Goal: Task Accomplishment & Management: Use online tool/utility

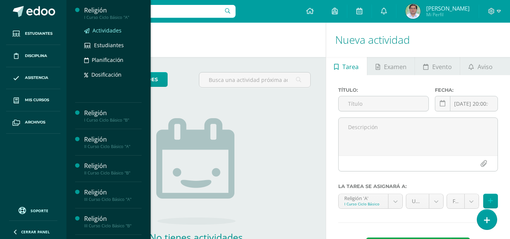
click at [109, 31] on span "Actividades" at bounding box center [107, 30] width 29 height 7
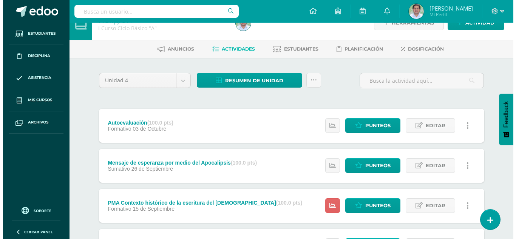
scroll to position [21, 0]
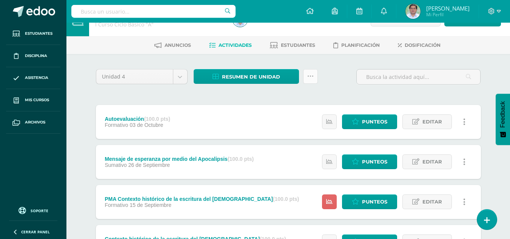
click at [311, 75] on icon at bounding box center [310, 76] width 6 height 6
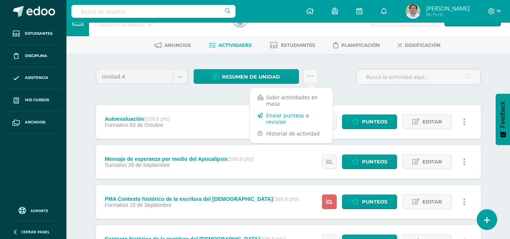
click at [295, 119] on link "Enviar punteos a revision" at bounding box center [291, 119] width 83 height 18
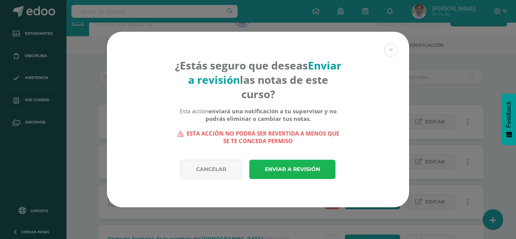
click at [308, 165] on link "Enviar a revisión" at bounding box center [292, 169] width 86 height 19
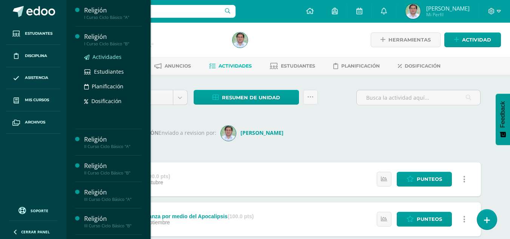
click at [111, 54] on span "Actividades" at bounding box center [107, 56] width 29 height 7
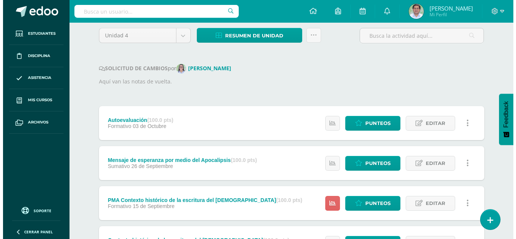
scroll to position [57, 0]
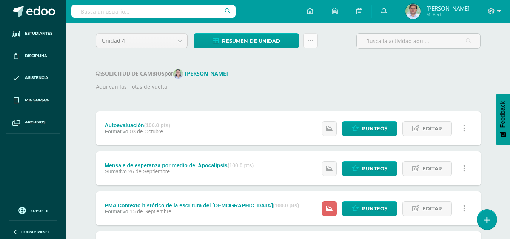
click at [311, 42] on icon at bounding box center [310, 40] width 6 height 6
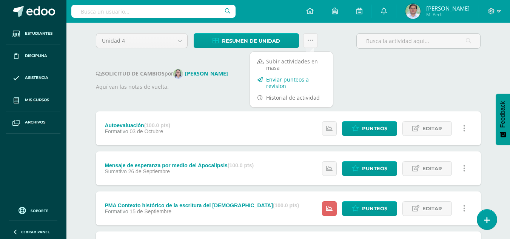
click at [293, 82] on link "Enviar punteos a revision" at bounding box center [291, 83] width 83 height 18
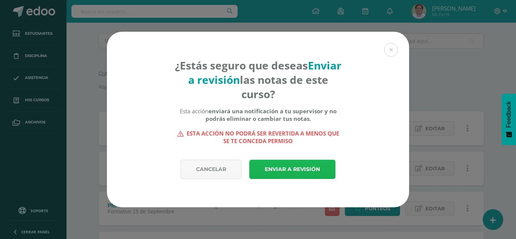
click at [290, 171] on link "Enviar a revisión" at bounding box center [292, 169] width 86 height 19
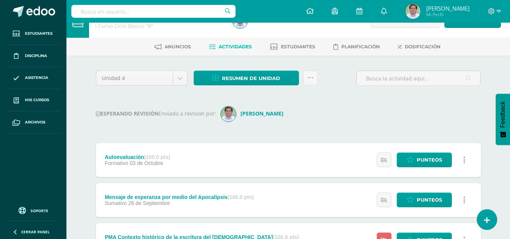
scroll to position [13, 0]
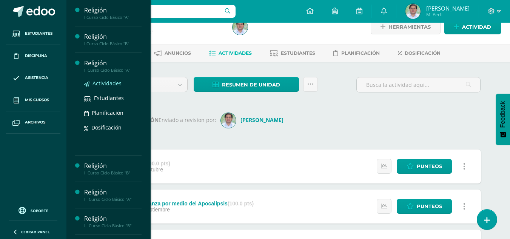
click at [108, 85] on span "Actividades" at bounding box center [107, 83] width 29 height 7
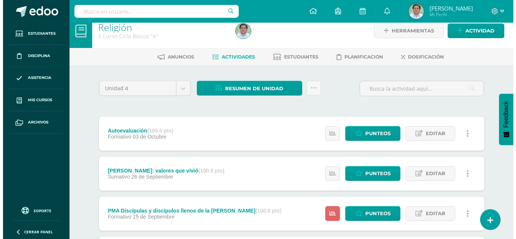
scroll to position [1, 0]
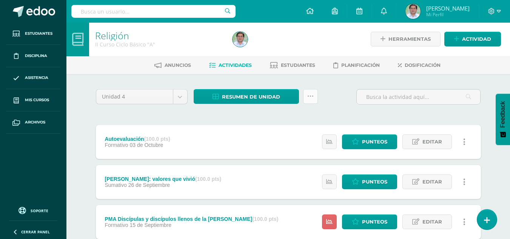
click at [310, 95] on icon at bounding box center [310, 96] width 6 height 6
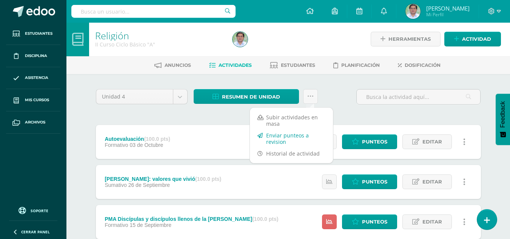
click at [296, 134] on link "Enviar punteos a revision" at bounding box center [291, 139] width 83 height 18
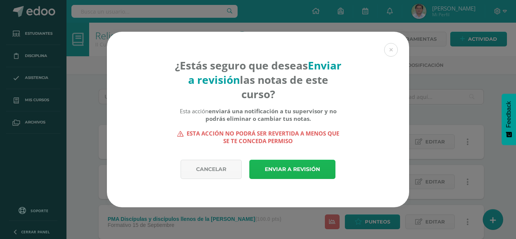
click at [293, 173] on link "Enviar a revisión" at bounding box center [292, 169] width 86 height 19
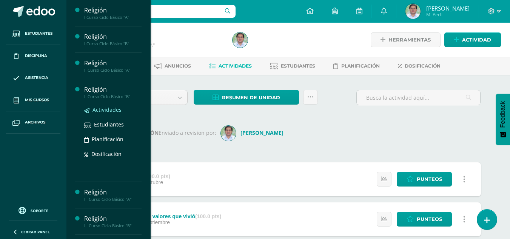
click at [112, 111] on span "Actividades" at bounding box center [107, 109] width 29 height 7
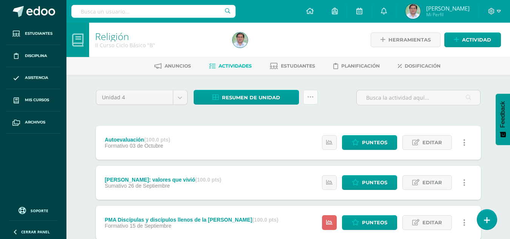
click at [309, 96] on icon at bounding box center [310, 97] width 6 height 6
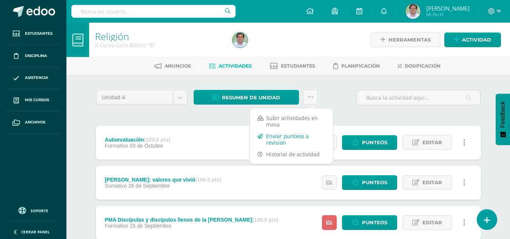
click at [291, 140] on link "Enviar punteos a revision" at bounding box center [291, 139] width 83 height 18
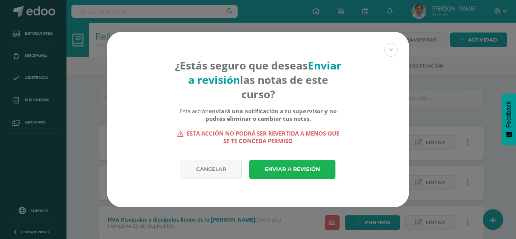
click at [293, 172] on link "Enviar a revisión" at bounding box center [292, 169] width 86 height 19
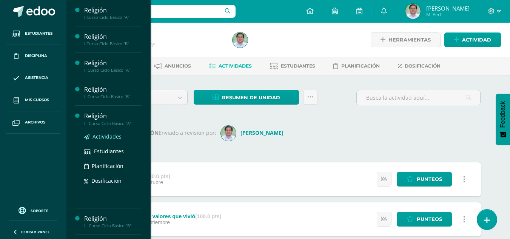
click at [112, 137] on span "Actividades" at bounding box center [107, 136] width 29 height 7
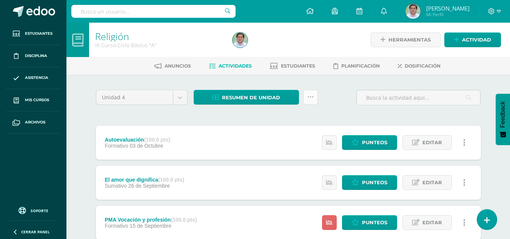
click at [311, 96] on icon at bounding box center [310, 97] width 6 height 6
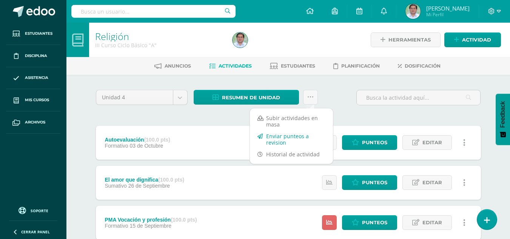
click at [290, 135] on link "Enviar punteos a revision" at bounding box center [291, 139] width 83 height 18
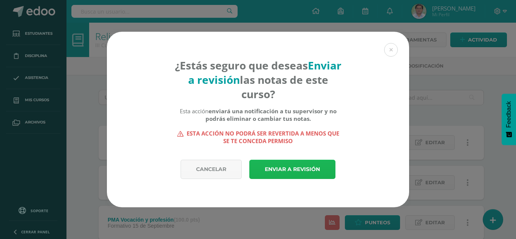
click at [291, 169] on link "Enviar a revisión" at bounding box center [292, 169] width 86 height 19
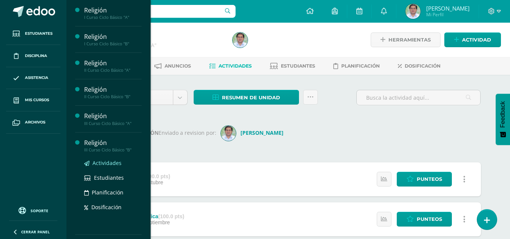
click at [111, 163] on span "Actividades" at bounding box center [107, 162] width 29 height 7
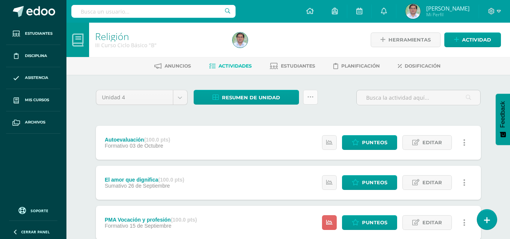
click at [307, 97] on icon at bounding box center [310, 97] width 6 height 6
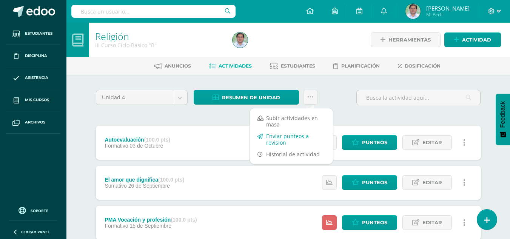
click at [296, 137] on link "Enviar punteos a revision" at bounding box center [291, 139] width 83 height 18
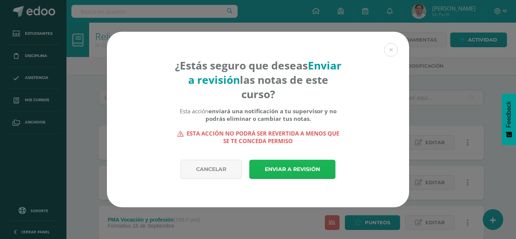
click at [308, 171] on link "Enviar a revisión" at bounding box center [292, 169] width 86 height 19
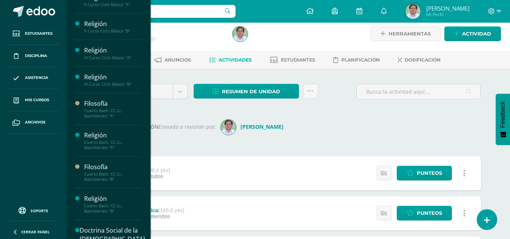
scroll to position [61, 0]
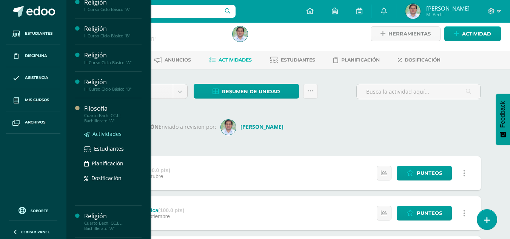
click at [105, 133] on span "Actividades" at bounding box center [107, 133] width 29 height 7
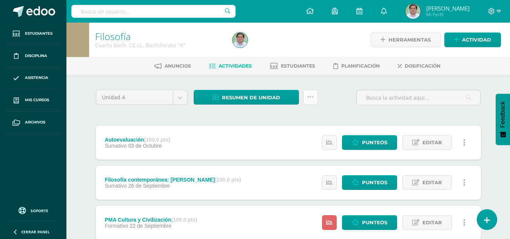
click at [310, 96] on icon at bounding box center [310, 97] width 6 height 6
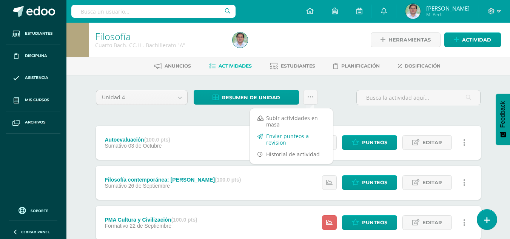
click at [296, 137] on link "Enviar punteos a revision" at bounding box center [291, 139] width 83 height 18
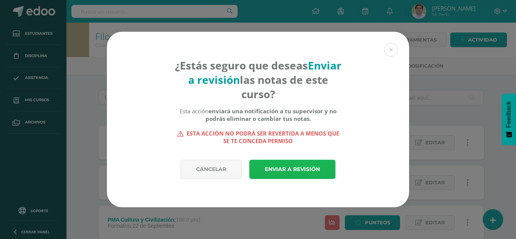
click at [296, 169] on link "Enviar a revisión" at bounding box center [292, 169] width 86 height 19
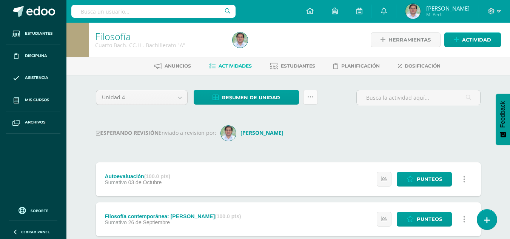
click at [309, 97] on icon at bounding box center [310, 97] width 6 height 6
click at [336, 135] on div "ESPERANDO REVISIÓN Enviado a revision por: [PERSON_NAME]" at bounding box center [288, 133] width 385 height 15
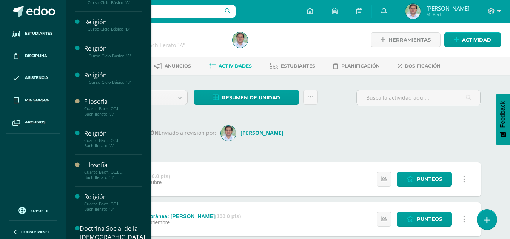
scroll to position [74, 0]
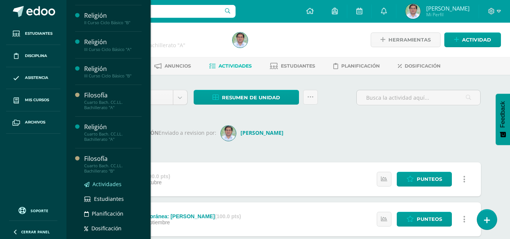
click at [110, 185] on span "Actividades" at bounding box center [107, 183] width 29 height 7
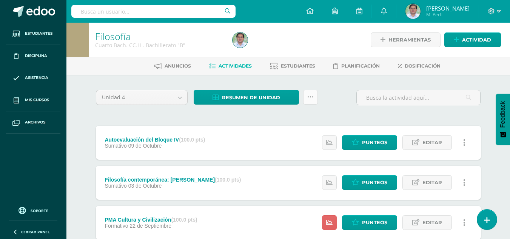
click at [312, 96] on icon at bounding box center [310, 97] width 6 height 6
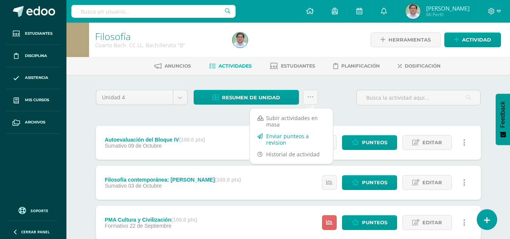
click at [299, 136] on link "Enviar punteos a revision" at bounding box center [291, 139] width 83 height 18
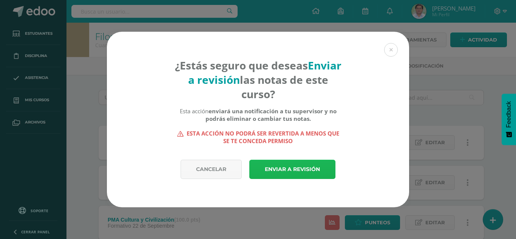
click at [313, 168] on link "Enviar a revisión" at bounding box center [292, 169] width 86 height 19
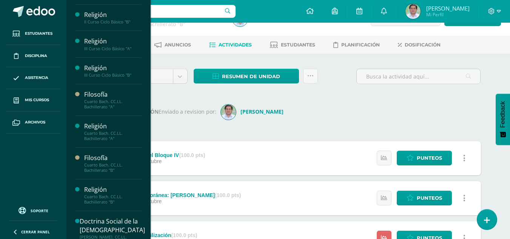
scroll to position [77, 0]
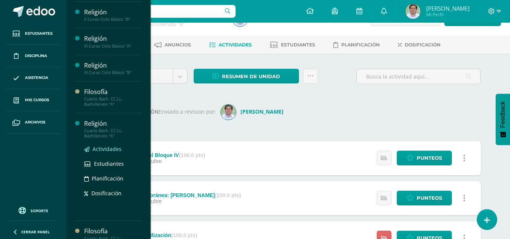
click at [108, 152] on span "Actividades" at bounding box center [107, 148] width 29 height 7
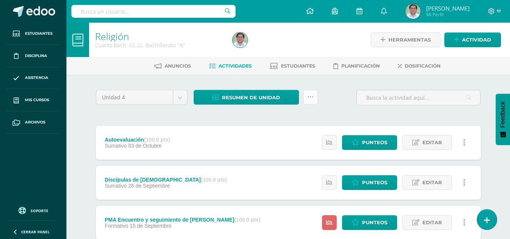
click at [309, 96] on icon at bounding box center [310, 97] width 6 height 6
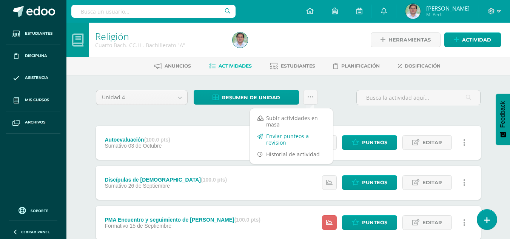
click at [296, 137] on link "Enviar punteos a revision" at bounding box center [291, 139] width 83 height 18
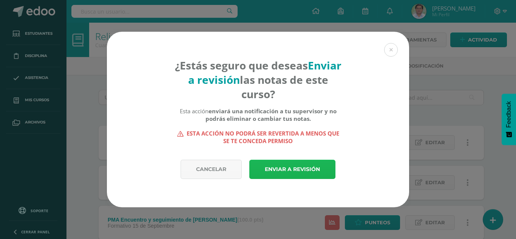
click at [304, 168] on link "Enviar a revisión" at bounding box center [292, 169] width 86 height 19
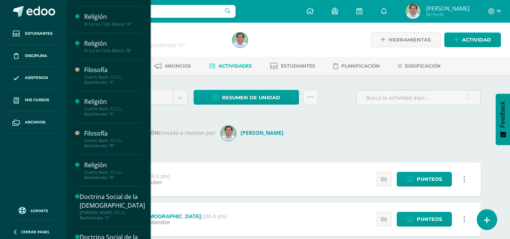
scroll to position [114, 0]
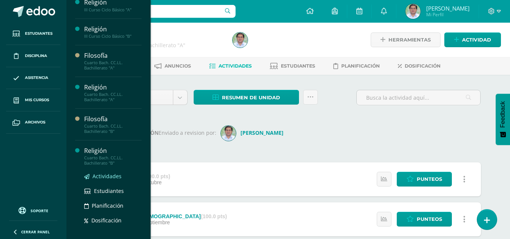
click at [112, 179] on span "Actividades" at bounding box center [107, 176] width 29 height 7
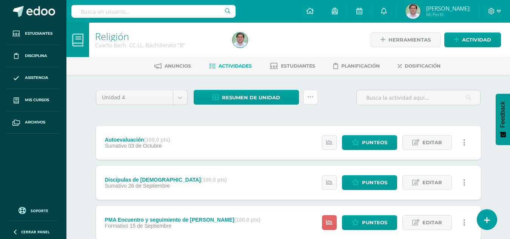
click at [308, 100] on icon at bounding box center [310, 97] width 6 height 6
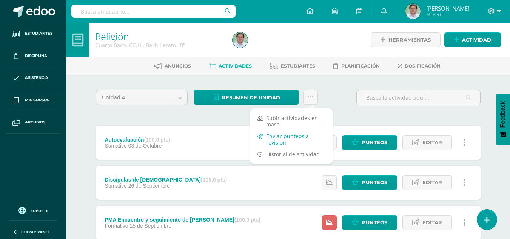
click at [299, 137] on link "Enviar punteos a revision" at bounding box center [291, 139] width 83 height 18
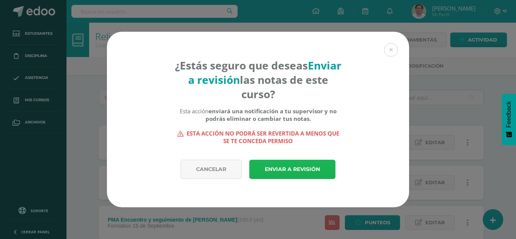
click at [306, 171] on link "Enviar a revisión" at bounding box center [292, 169] width 86 height 19
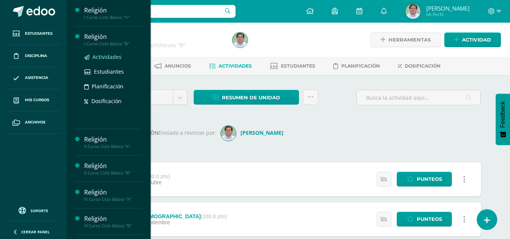
click at [110, 59] on span "Actividades" at bounding box center [107, 56] width 29 height 7
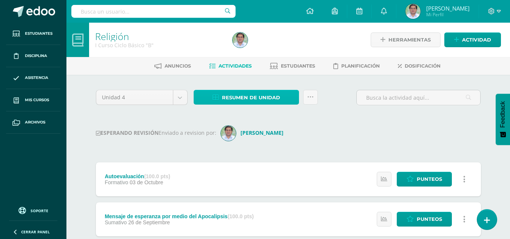
click at [269, 96] on span "Resumen de unidad" at bounding box center [251, 98] width 58 height 14
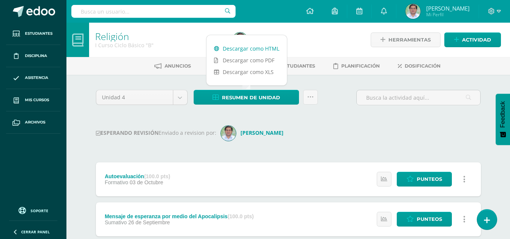
click at [264, 51] on link "Descargar como HTML" at bounding box center [247, 49] width 80 height 12
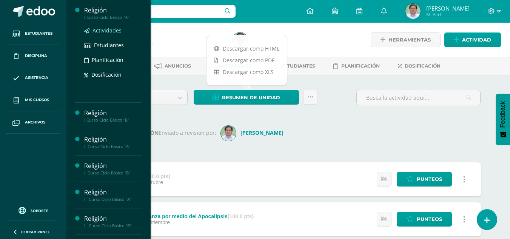
click at [113, 32] on span "Actividades" at bounding box center [107, 30] width 29 height 7
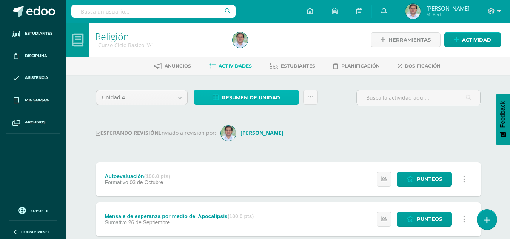
click at [266, 100] on span "Resumen de unidad" at bounding box center [251, 98] width 58 height 14
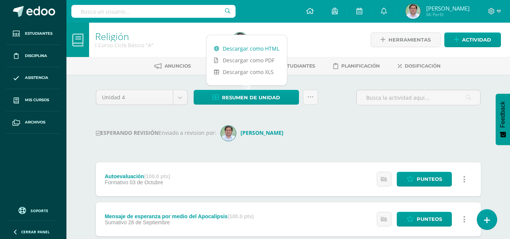
click at [256, 48] on link "Descargar como HTML" at bounding box center [247, 49] width 80 height 12
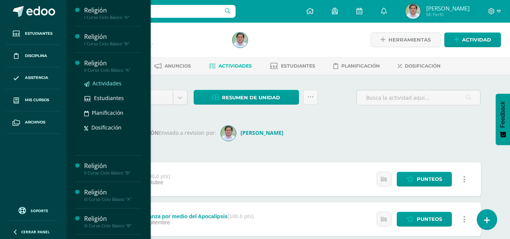
click at [106, 83] on span "Actividades" at bounding box center [107, 83] width 29 height 7
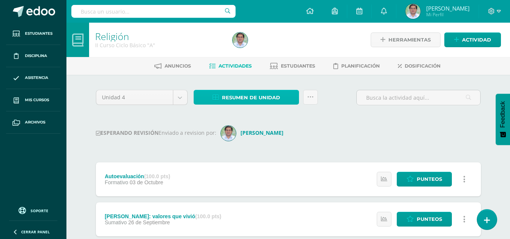
click at [239, 97] on span "Resumen de unidad" at bounding box center [251, 98] width 58 height 14
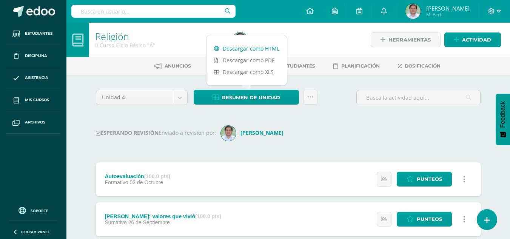
click at [245, 52] on link "Descargar como HTML" at bounding box center [247, 49] width 80 height 12
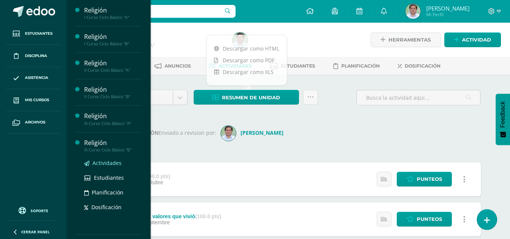
click at [113, 165] on span "Actividades" at bounding box center [107, 162] width 29 height 7
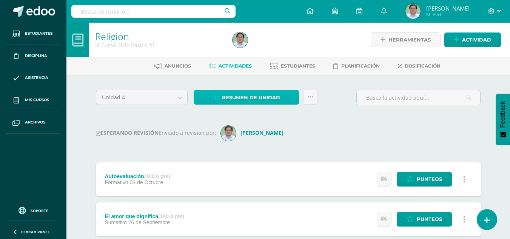
click at [259, 96] on span "Resumen de unidad" at bounding box center [251, 98] width 58 height 14
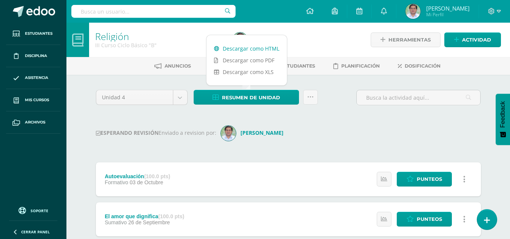
click at [259, 49] on link "Descargar como HTML" at bounding box center [247, 49] width 80 height 12
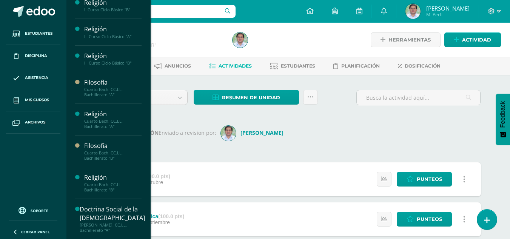
scroll to position [87, 0]
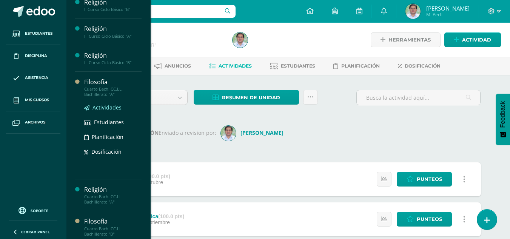
click at [108, 109] on span "Actividades" at bounding box center [107, 107] width 29 height 7
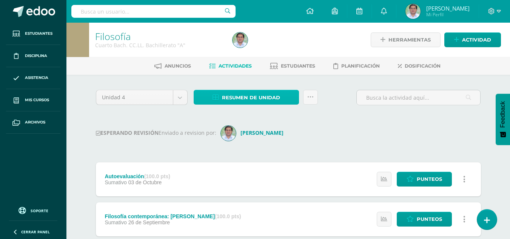
click at [257, 98] on span "Resumen de unidad" at bounding box center [251, 98] width 58 height 14
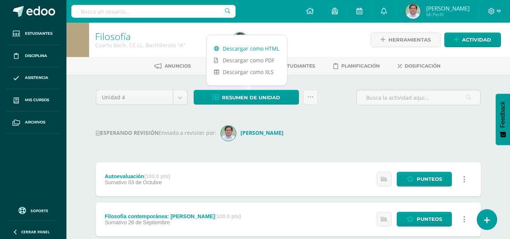
click at [258, 49] on link "Descargar como HTML" at bounding box center [247, 49] width 80 height 12
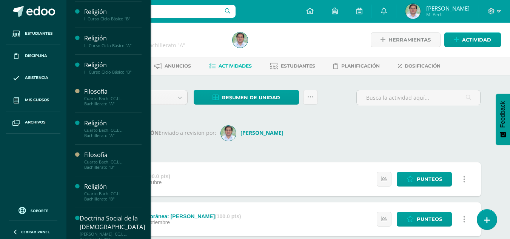
scroll to position [79, 0]
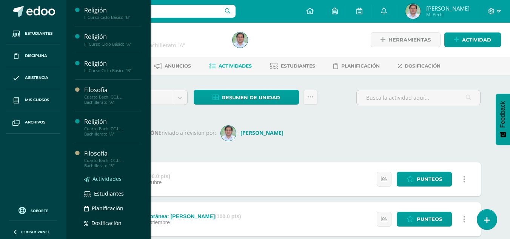
click at [109, 179] on span "Actividades" at bounding box center [107, 178] width 29 height 7
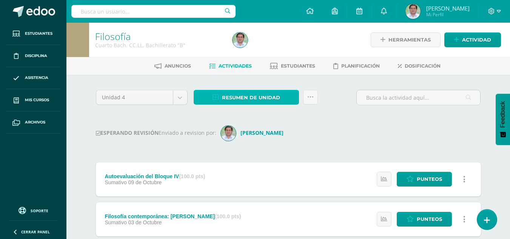
click at [233, 95] on span "Resumen de unidad" at bounding box center [251, 98] width 58 height 14
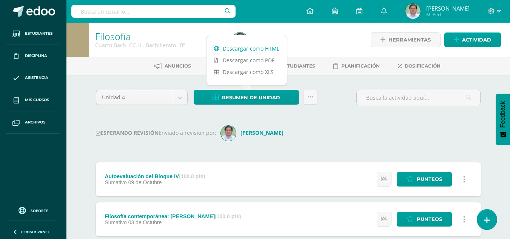
click at [249, 47] on link "Descargar como HTML" at bounding box center [247, 49] width 80 height 12
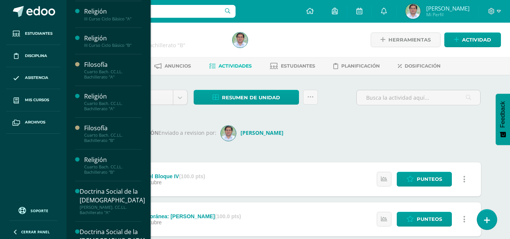
scroll to position [108, 0]
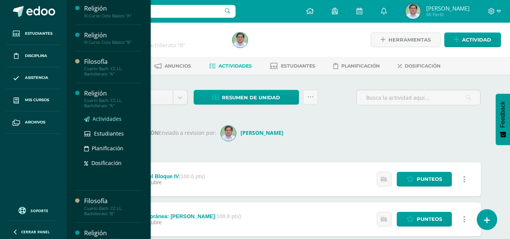
click at [111, 119] on span "Actividades" at bounding box center [107, 118] width 29 height 7
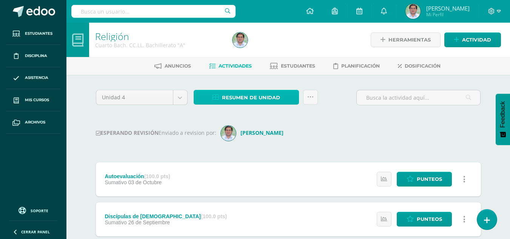
click at [249, 95] on span "Resumen de unidad" at bounding box center [251, 98] width 58 height 14
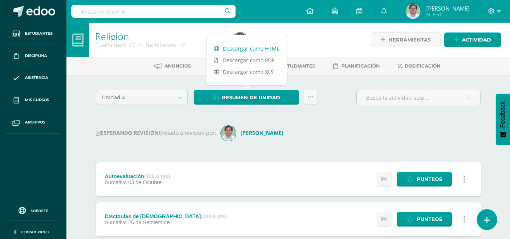
click at [256, 51] on link "Descargar como HTML" at bounding box center [247, 49] width 80 height 12
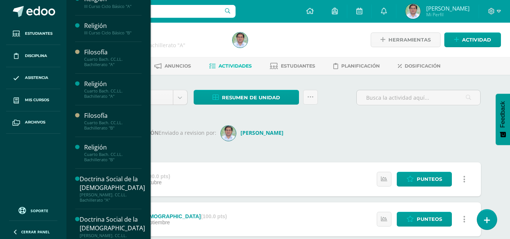
scroll to position [121, 0]
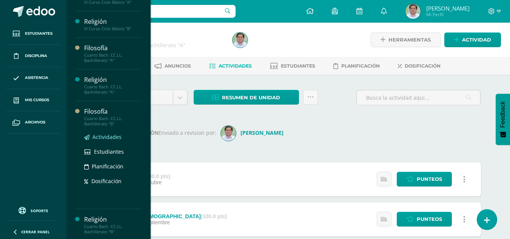
click at [108, 137] on span "Actividades" at bounding box center [107, 136] width 29 height 7
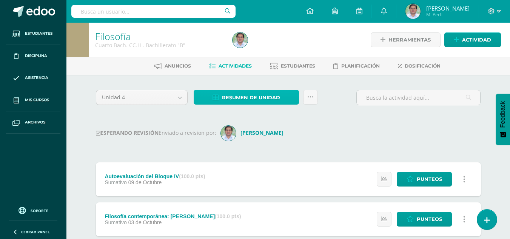
click at [257, 96] on span "Resumen de unidad" at bounding box center [251, 98] width 58 height 14
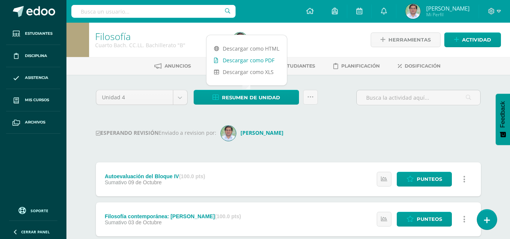
click at [254, 54] on link "Descargar como PDF" at bounding box center [247, 60] width 80 height 12
click at [236, 46] on link "Descargar como HTML" at bounding box center [247, 49] width 80 height 12
click at [350, 126] on div "ESPERANDO REVISIÓN Enviado a revision por: [PERSON_NAME]" at bounding box center [288, 133] width 385 height 15
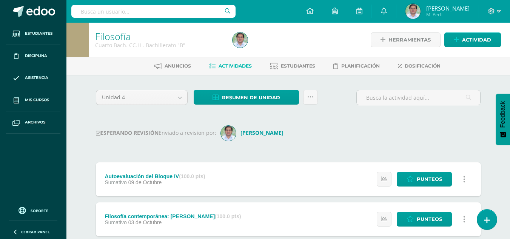
click at [382, 140] on div "ESPERANDO REVISIÓN Enviado a revision por: [PERSON_NAME]" at bounding box center [288, 133] width 385 height 15
